Goal: Complete application form

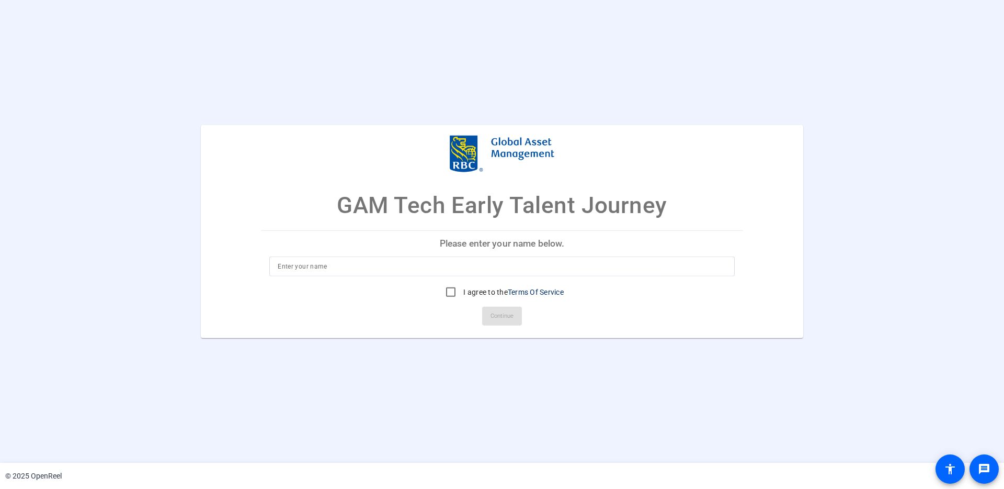
click at [549, 273] on div at bounding box center [502, 266] width 449 height 20
click at [560, 271] on input at bounding box center [502, 265] width 449 height 13
type input "[PERSON_NAME]"
click at [449, 291] on input "I agree to the Terms Of Service" at bounding box center [450, 291] width 21 height 21
checkbox input "true"
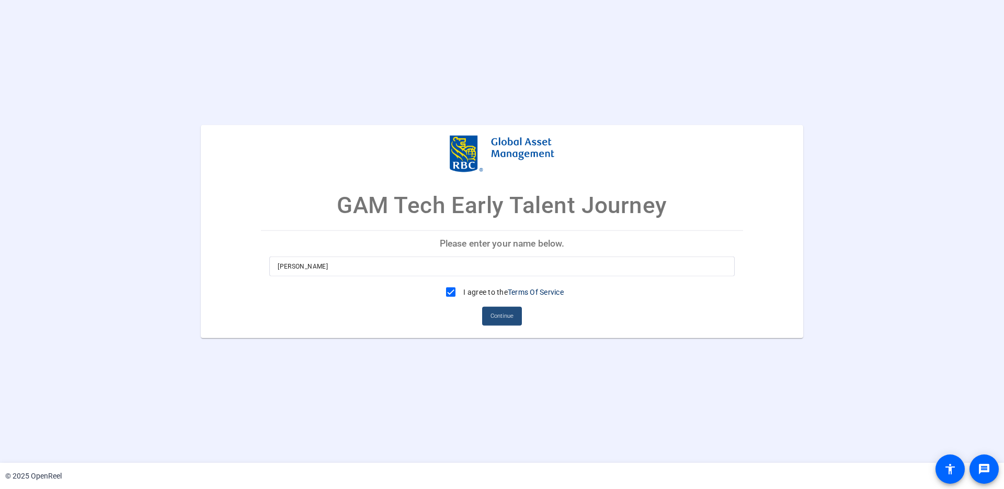
click at [508, 318] on span "Continue" at bounding box center [502, 316] width 23 height 16
